Goal: Task Accomplishment & Management: Complete application form

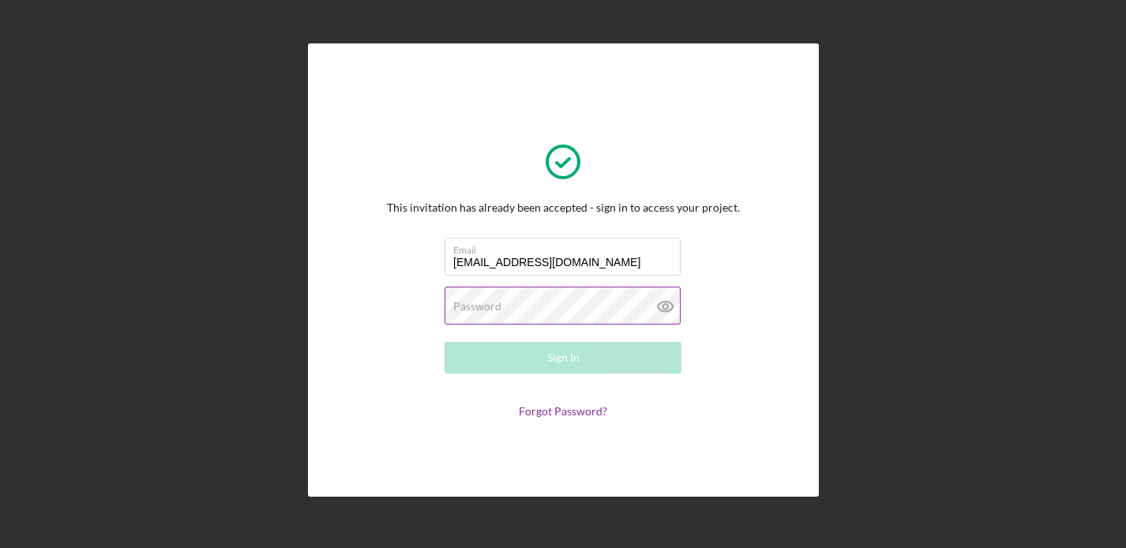
type input "[EMAIL_ADDRESS][DOMAIN_NAME]"
click at [469, 307] on label "Password" at bounding box center [477, 306] width 48 height 13
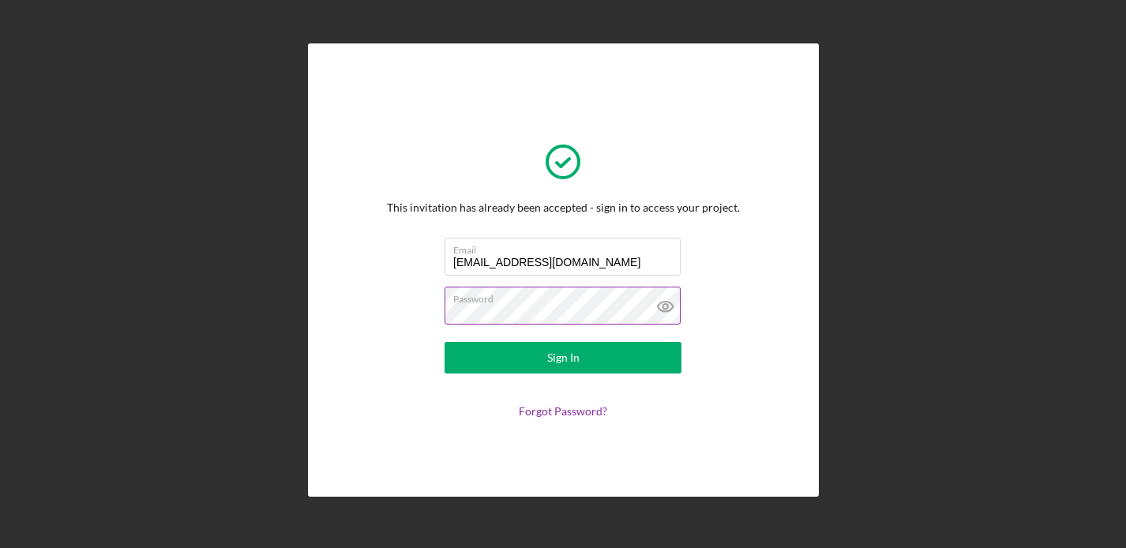
click at [562, 358] on button "Sign In" at bounding box center [563, 358] width 237 height 32
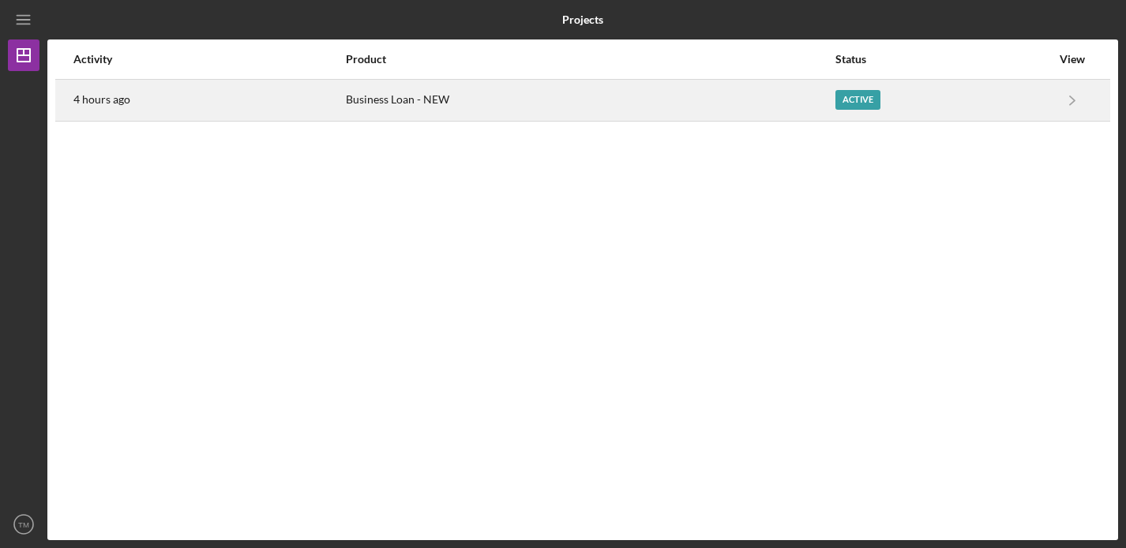
click at [424, 111] on div "Business Loan - NEW" at bounding box center [590, 100] width 488 height 39
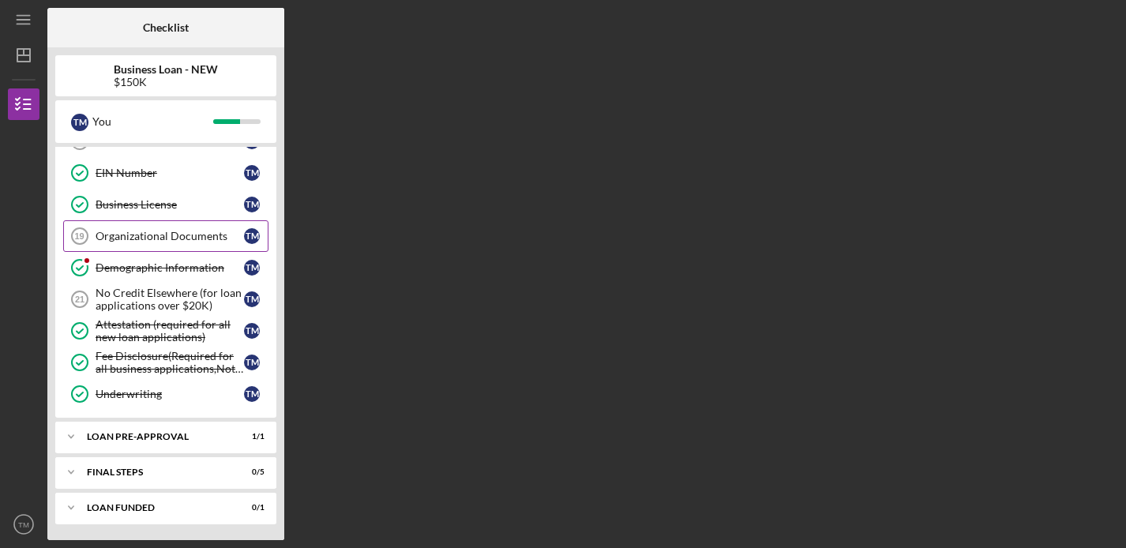
scroll to position [472, 0]
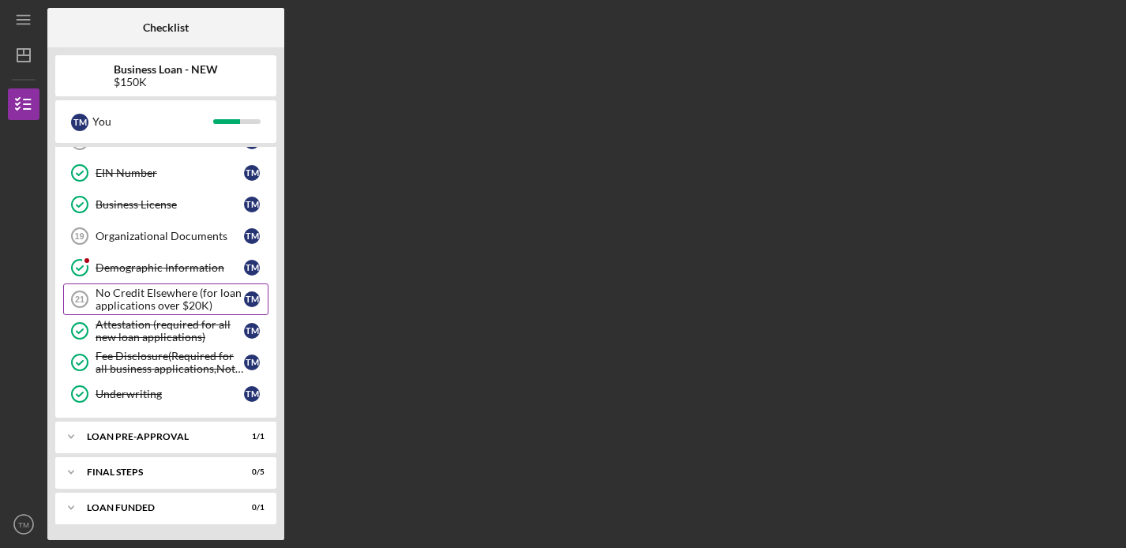
click at [148, 314] on link "No Credit Elsewhere (for loan applications over $20K) 21 No Credit Elsewhere (f…" at bounding box center [165, 300] width 205 height 32
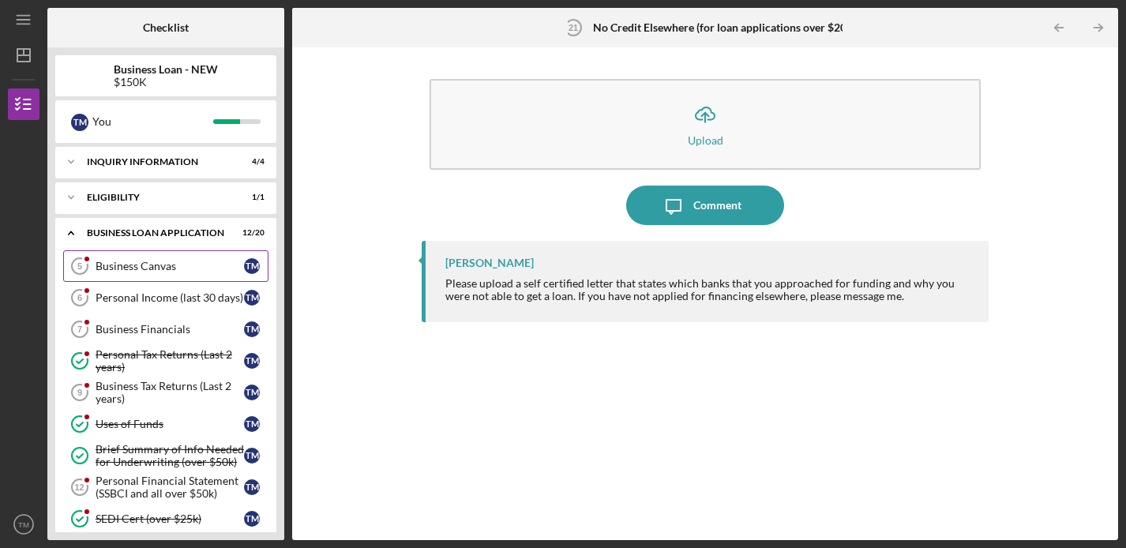
click at [128, 260] on div "Business Canvas" at bounding box center [170, 266] width 148 height 13
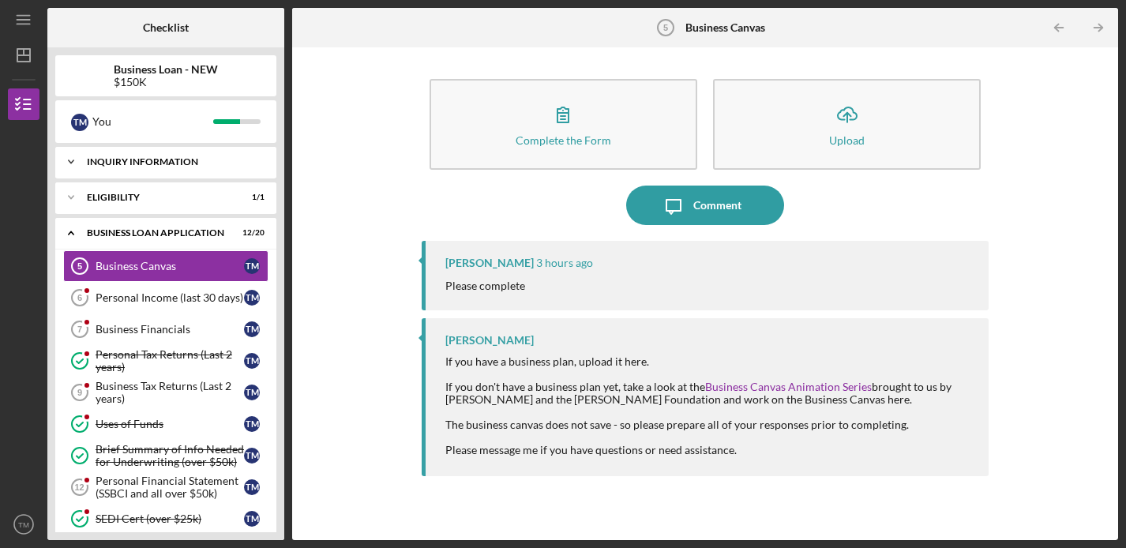
click at [118, 160] on div "INQUIRY INFORMATION" at bounding box center [172, 161] width 170 height 9
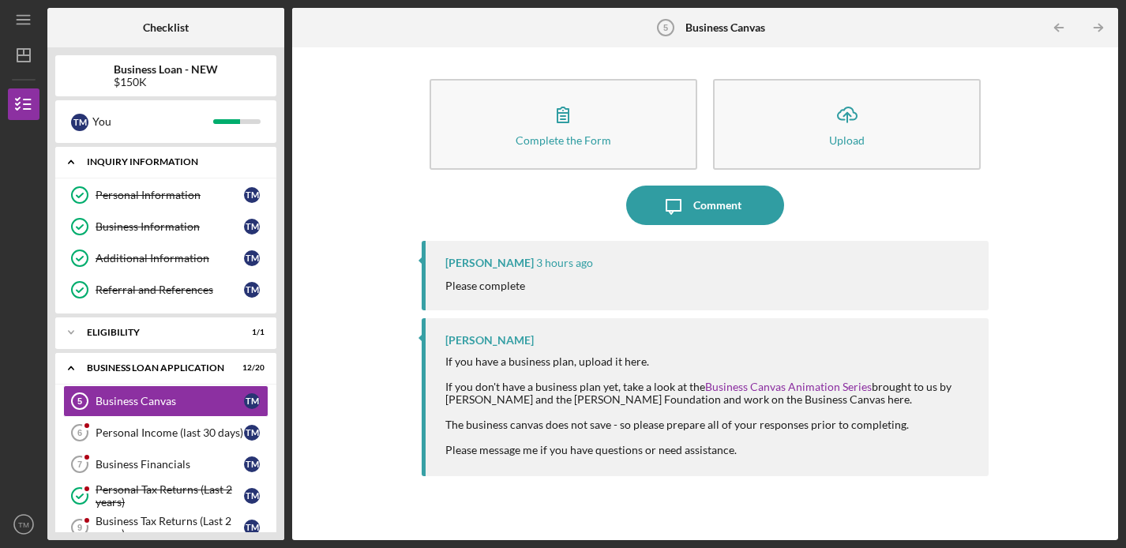
click at [80, 162] on icon "Icon/Expander" at bounding box center [71, 162] width 32 height 32
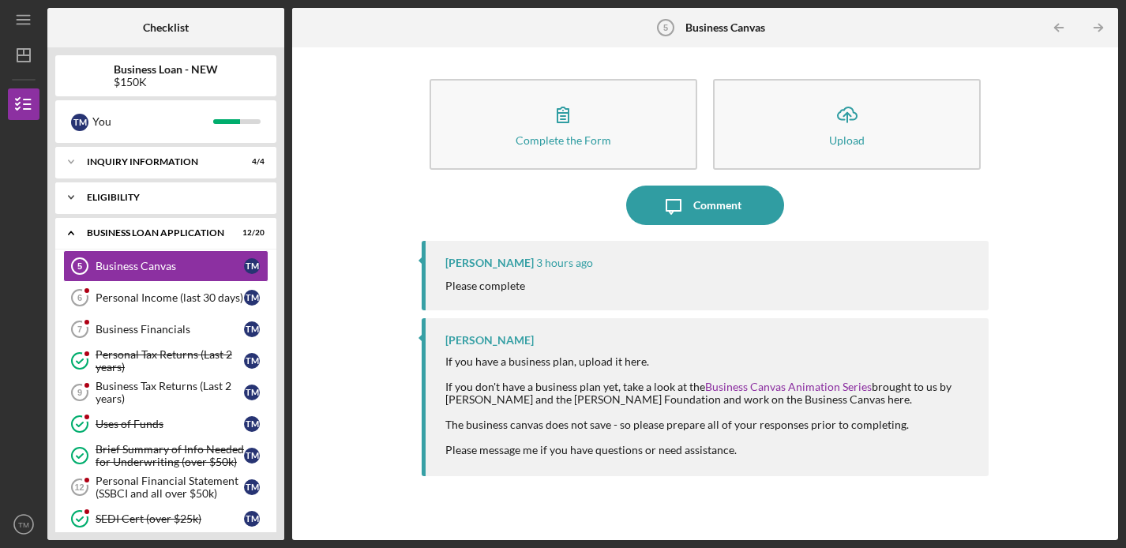
click at [83, 199] on icon "Icon/Expander" at bounding box center [71, 198] width 32 height 32
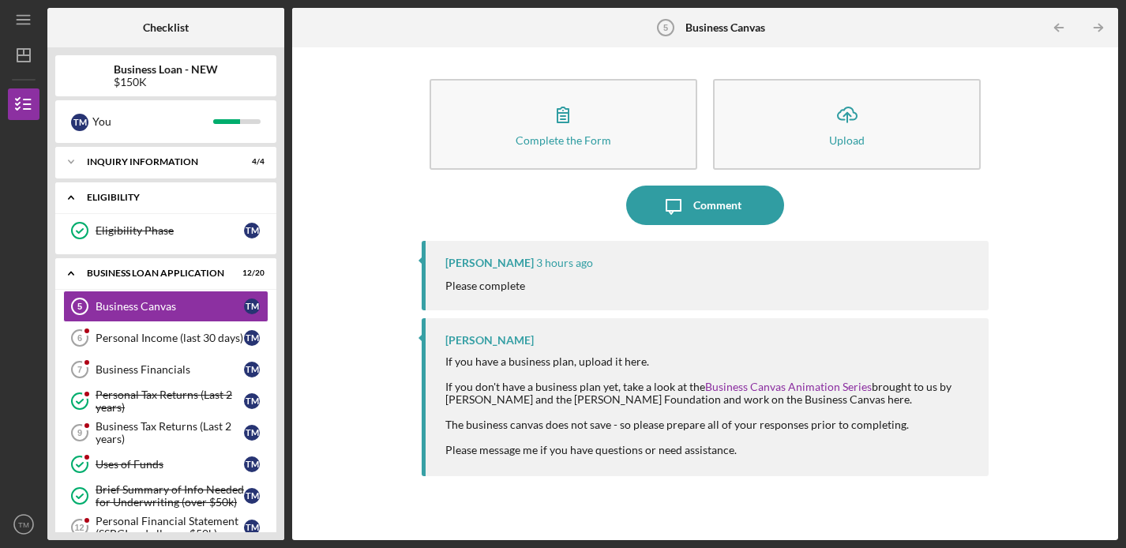
click at [83, 200] on icon "Icon/Expander" at bounding box center [71, 198] width 32 height 32
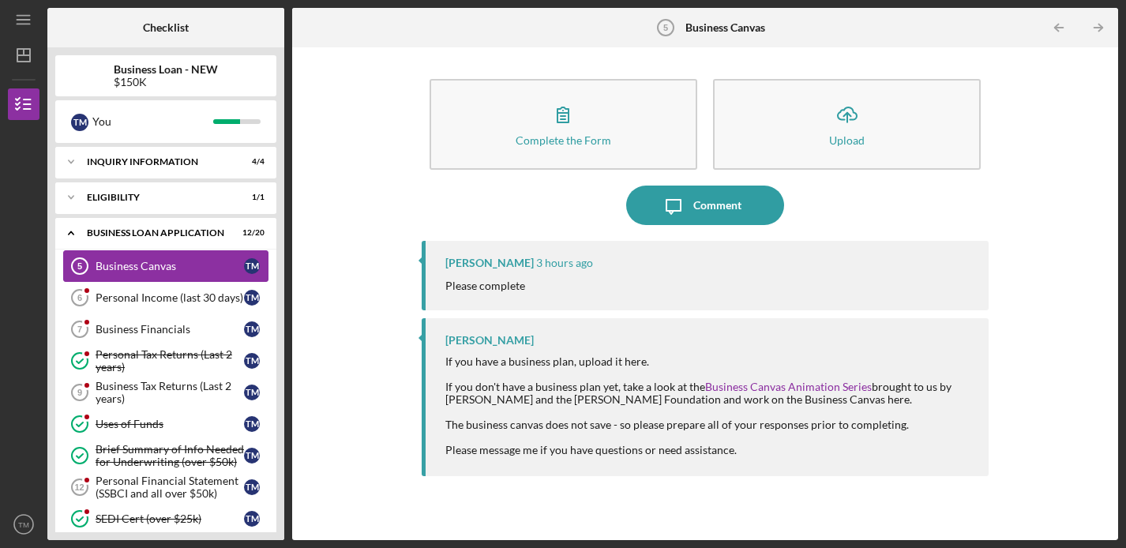
click at [160, 272] on div "Business Canvas" at bounding box center [170, 266] width 148 height 13
click at [140, 295] on div "Personal Income (last 30 days)" at bounding box center [170, 297] width 148 height 13
